Goal: Information Seeking & Learning: Find specific fact

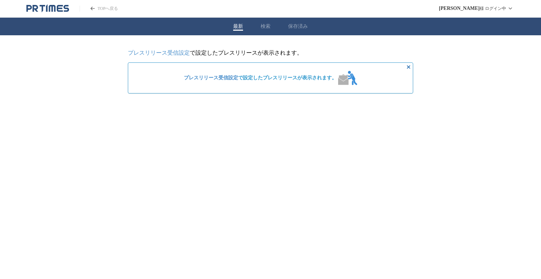
click at [305, 26] on button "保存済み" at bounding box center [298, 26] width 20 height 6
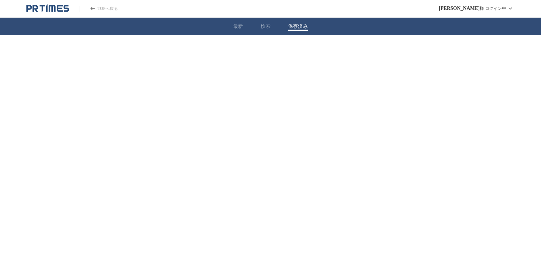
click at [238, 26] on button "最新" at bounding box center [238, 26] width 10 height 6
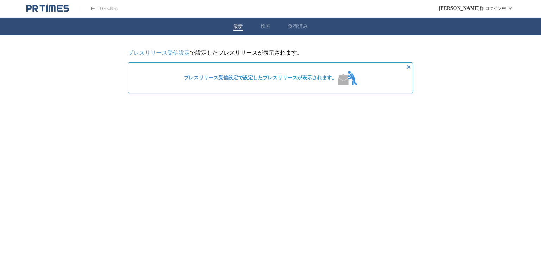
click at [265, 29] on button "検索" at bounding box center [266, 26] width 10 height 6
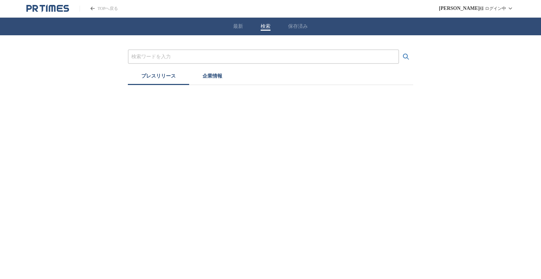
click at [248, 60] on div at bounding box center [263, 56] width 271 height 14
click at [229, 60] on input "プレスリリースおよび企業を検索する" at bounding box center [263, 57] width 264 height 8
click at [399, 50] on button "検索する" at bounding box center [406, 57] width 14 height 14
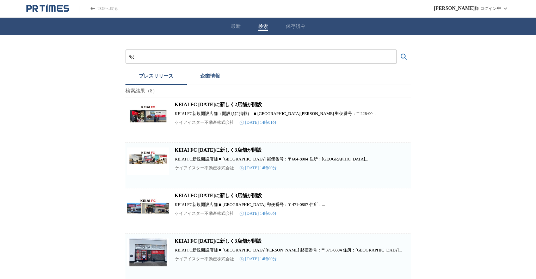
type input "9"
click at [397, 50] on button "検索する" at bounding box center [404, 57] width 14 height 14
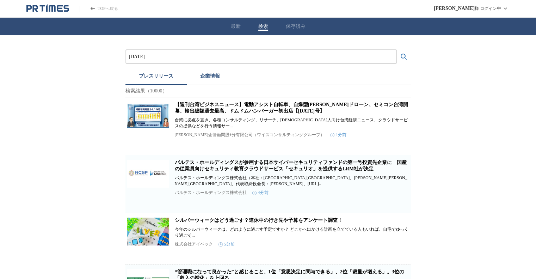
click at [254, 59] on input "[DATE]" at bounding box center [261, 57] width 264 height 8
click at [397, 50] on button "検索する" at bounding box center [404, 57] width 14 height 14
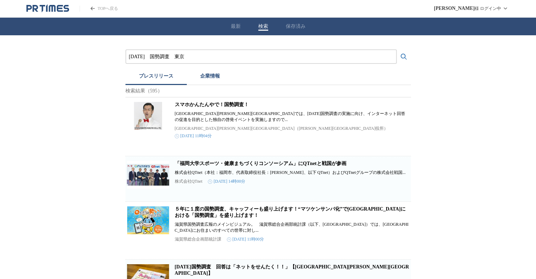
type input "[DATE]　国勢調査　東京"
click at [397, 50] on button "検索する" at bounding box center [404, 57] width 14 height 14
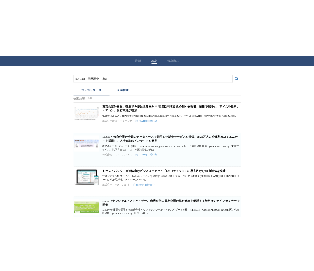
scroll to position [12, 0]
